Goal: Transaction & Acquisition: Purchase product/service

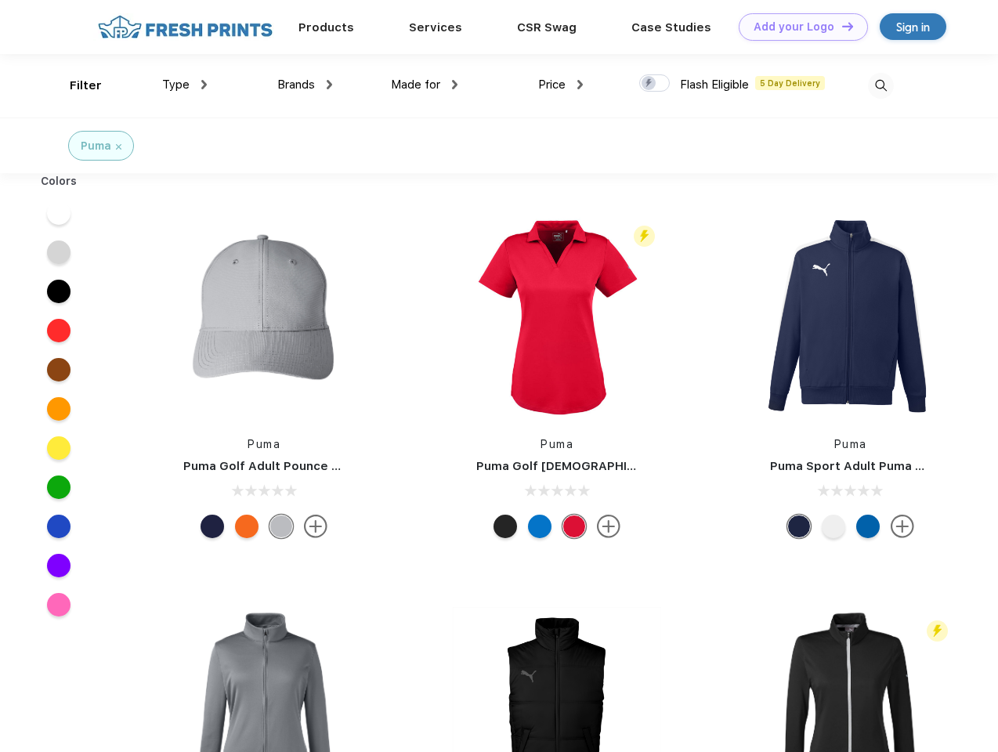
click at [797, 27] on link "Add your Logo Design Tool" at bounding box center [803, 26] width 129 height 27
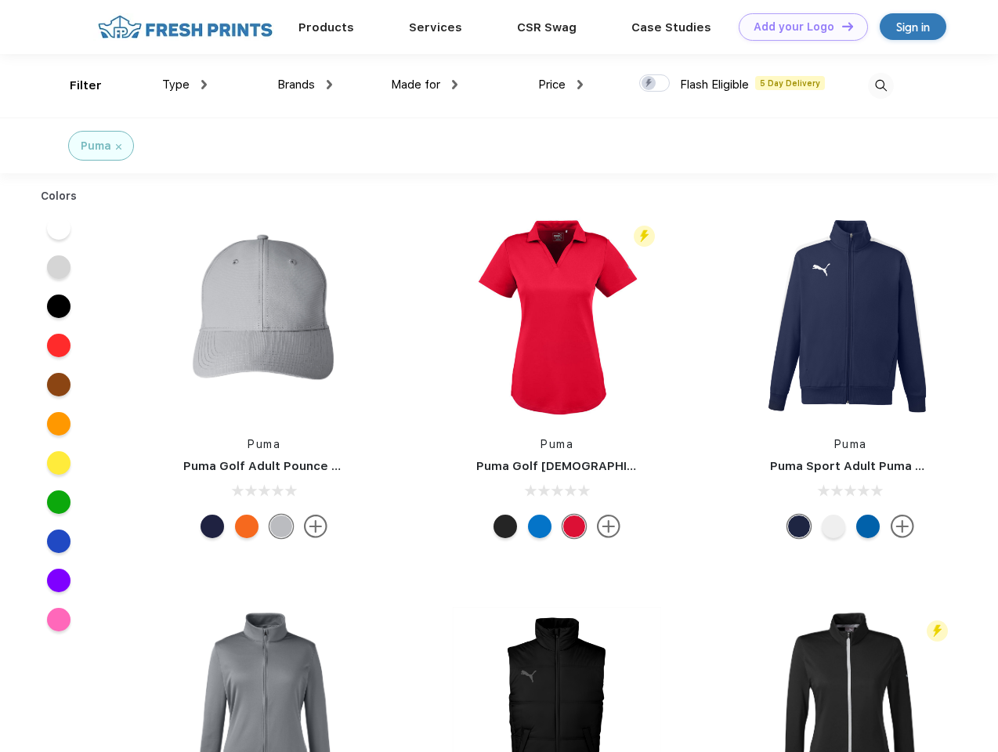
click at [0, 0] on div "Design Tool" at bounding box center [0, 0] width 0 height 0
click at [840, 26] on link "Add your Logo Design Tool" at bounding box center [803, 26] width 129 height 27
click at [75, 85] on div "Filter" at bounding box center [86, 86] width 32 height 18
click at [185, 85] on span "Type" at bounding box center [175, 85] width 27 height 14
click at [305, 85] on span "Brands" at bounding box center [296, 85] width 38 height 14
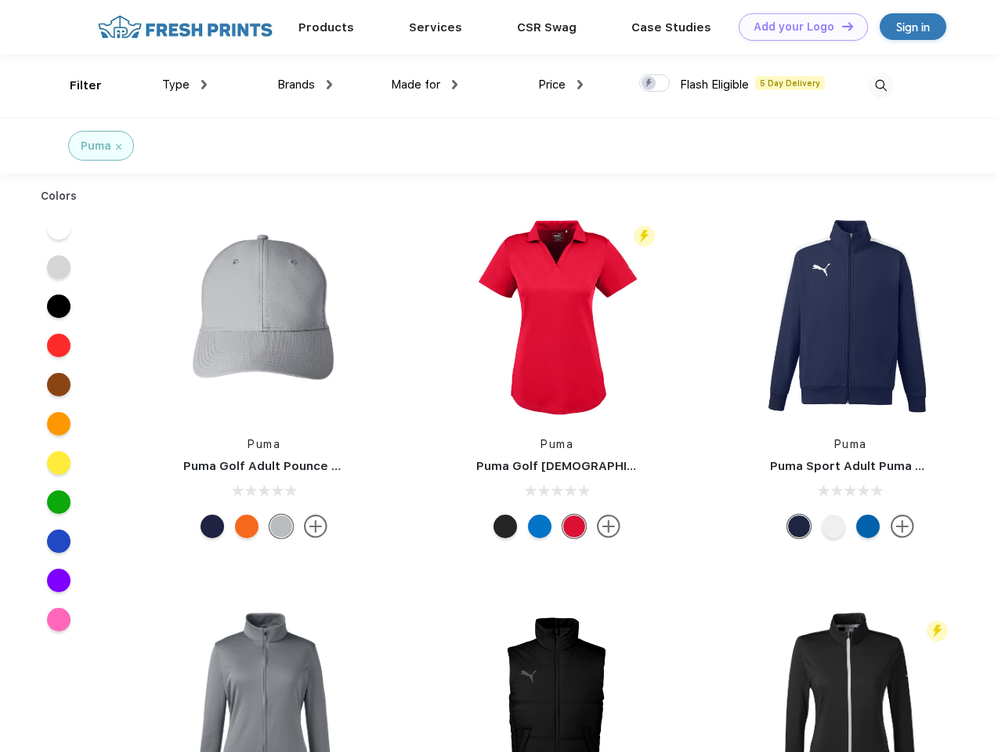
click at [425, 85] on span "Made for" at bounding box center [415, 85] width 49 height 14
click at [561, 85] on span "Price" at bounding box center [551, 85] width 27 height 14
click at [655, 84] on div at bounding box center [654, 82] width 31 height 17
click at [649, 84] on input "checkbox" at bounding box center [644, 79] width 10 height 10
click at [880, 85] on img at bounding box center [881, 86] width 26 height 26
